Goal: Task Accomplishment & Management: Manage account settings

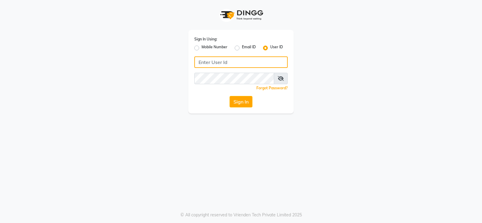
click at [258, 59] on input "Username" at bounding box center [240, 61] width 93 height 11
type input "luckystylish"
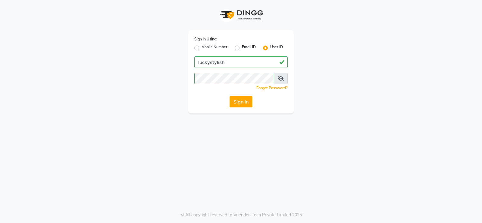
click at [282, 77] on icon at bounding box center [281, 78] width 6 height 5
click at [230, 96] on button "Sign In" at bounding box center [241, 101] width 23 height 11
